Goal: Task Accomplishment & Management: Complete application form

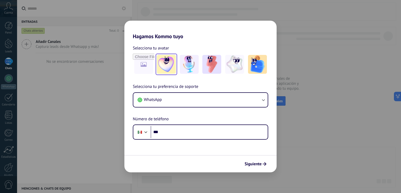
click at [158, 65] on img at bounding box center [166, 64] width 19 height 19
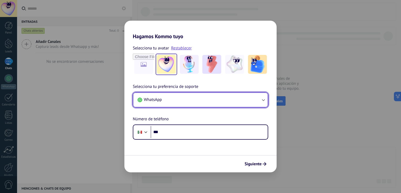
click at [171, 103] on button "WhatsApp" at bounding box center [200, 100] width 134 height 14
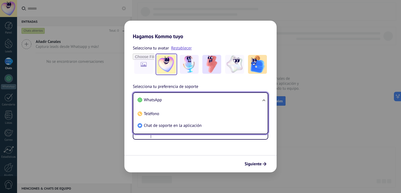
click at [171, 103] on li "WhatsApp" at bounding box center [199, 100] width 128 height 12
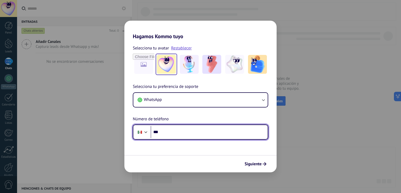
click at [170, 135] on input "***" at bounding box center [208, 132] width 117 height 12
type input "**********"
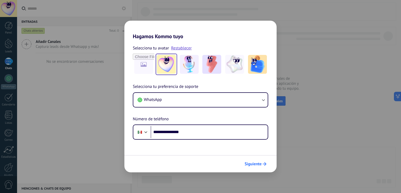
click at [256, 166] on span "Siguiente" at bounding box center [252, 165] width 17 height 4
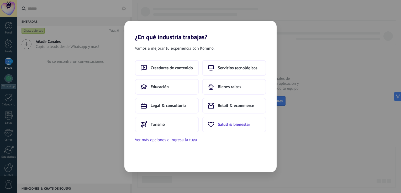
click at [225, 124] on span "Salud & bienestar" at bounding box center [234, 124] width 32 height 5
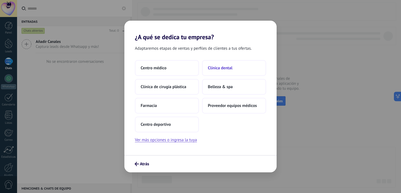
click at [217, 67] on span "Clínica dental" at bounding box center [220, 68] width 25 height 5
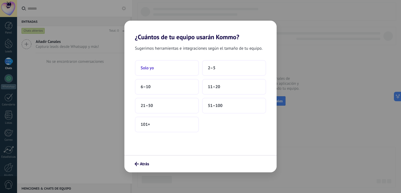
click at [185, 69] on button "Solo yo" at bounding box center [167, 68] width 64 height 16
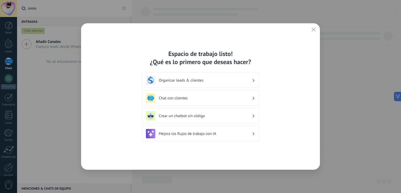
click at [211, 80] on h3 "Organizar leads & clientes" at bounding box center [205, 80] width 93 height 5
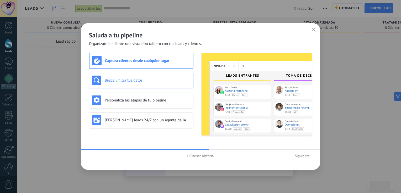
click at [171, 81] on h3 "Busca y filtra tus datos" at bounding box center [148, 80] width 86 height 5
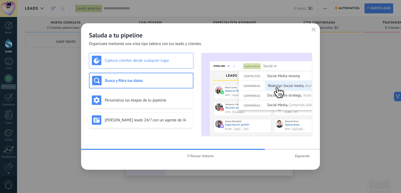
click at [168, 63] on h3 "Captura clientes desde cualquier lugar" at bounding box center [148, 60] width 86 height 5
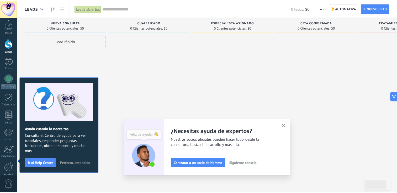
scroll to position [24, 0]
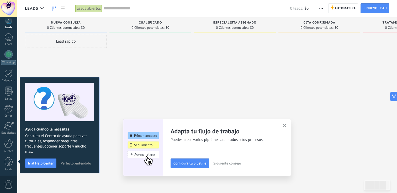
click at [286, 127] on icon "button" at bounding box center [284, 126] width 4 height 4
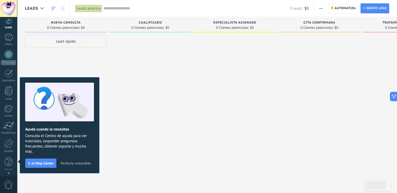
scroll to position [0, 0]
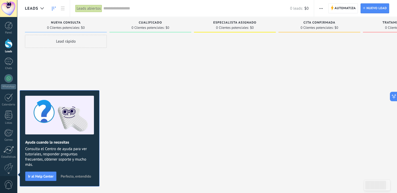
click at [82, 162] on div "Ayuda cuando la necesitas Consulta el Centro de ayuda para ver tutoriales, resp…" at bounding box center [60, 138] width 80 height 96
click at [65, 174] on button "Perfecto, entendido" at bounding box center [75, 177] width 35 height 8
